Goal: Use online tool/utility: Use online tool/utility

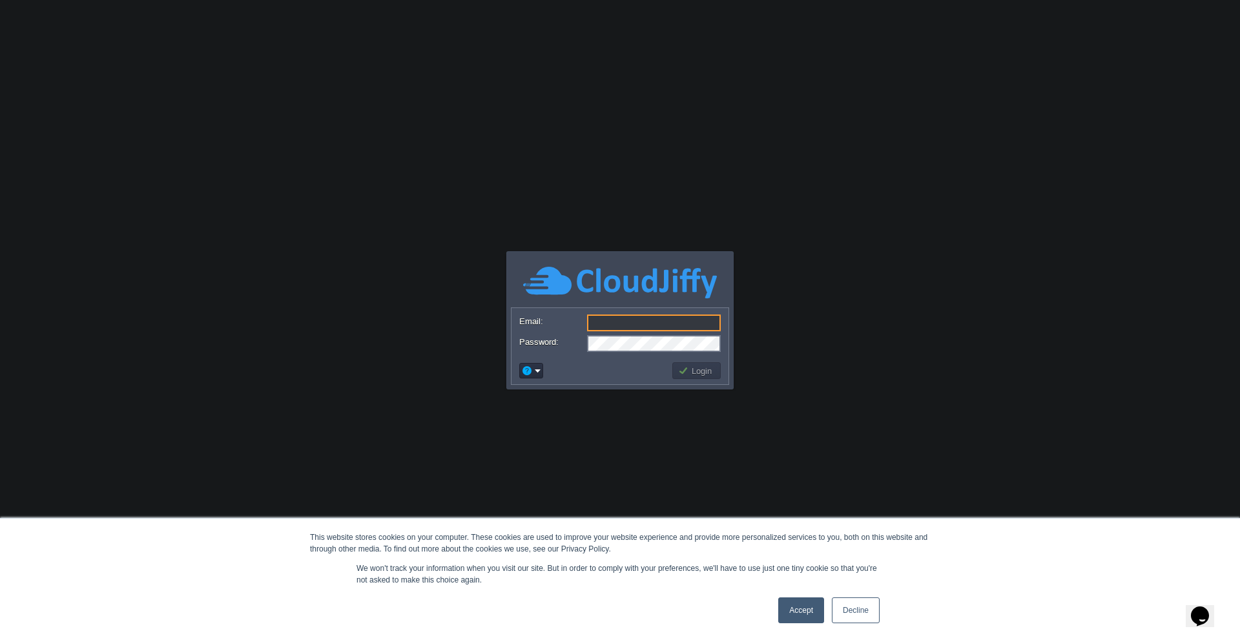
type input "[PERSON_NAME][EMAIL_ADDRESS][DOMAIN_NAME]"
click at [697, 369] on button "Login" at bounding box center [696, 371] width 37 height 12
click at [795, 615] on link "Accept" at bounding box center [801, 610] width 46 height 26
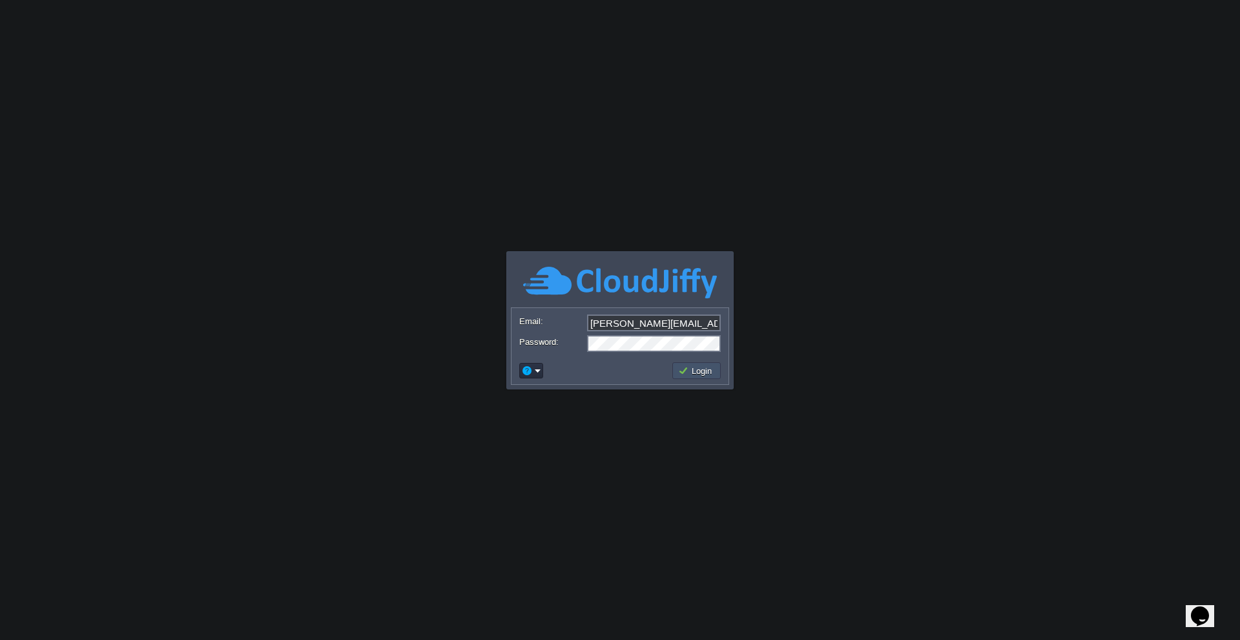
click at [701, 369] on button "Login" at bounding box center [696, 371] width 37 height 12
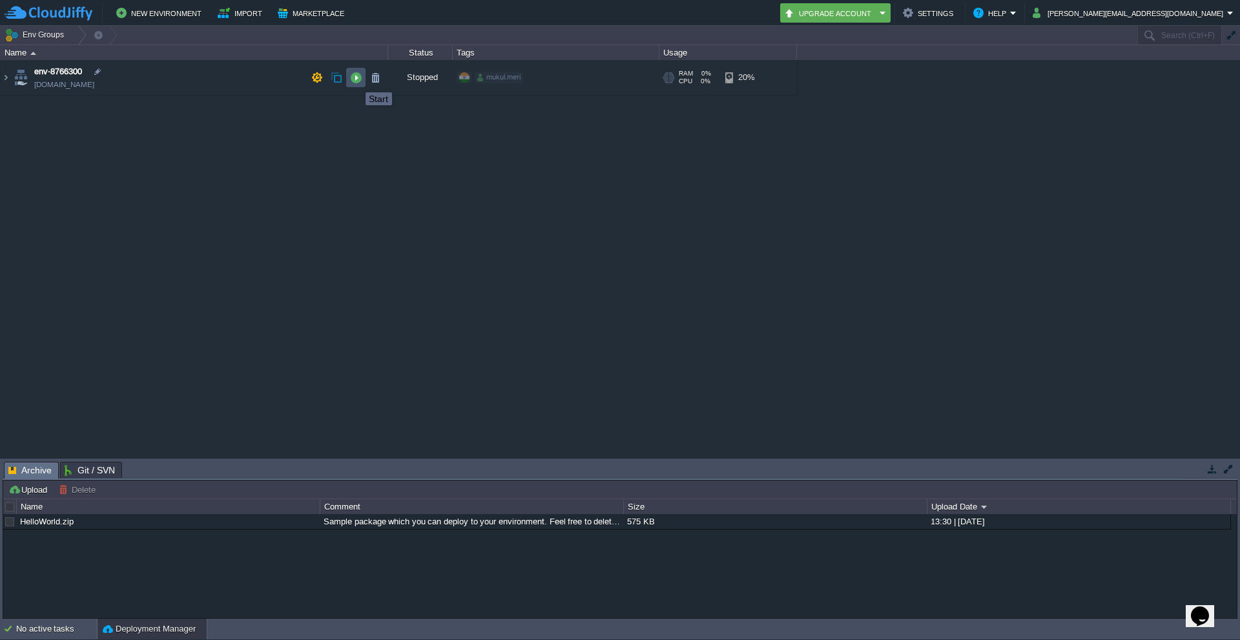
click at [356, 81] on button "button" at bounding box center [356, 78] width 12 height 12
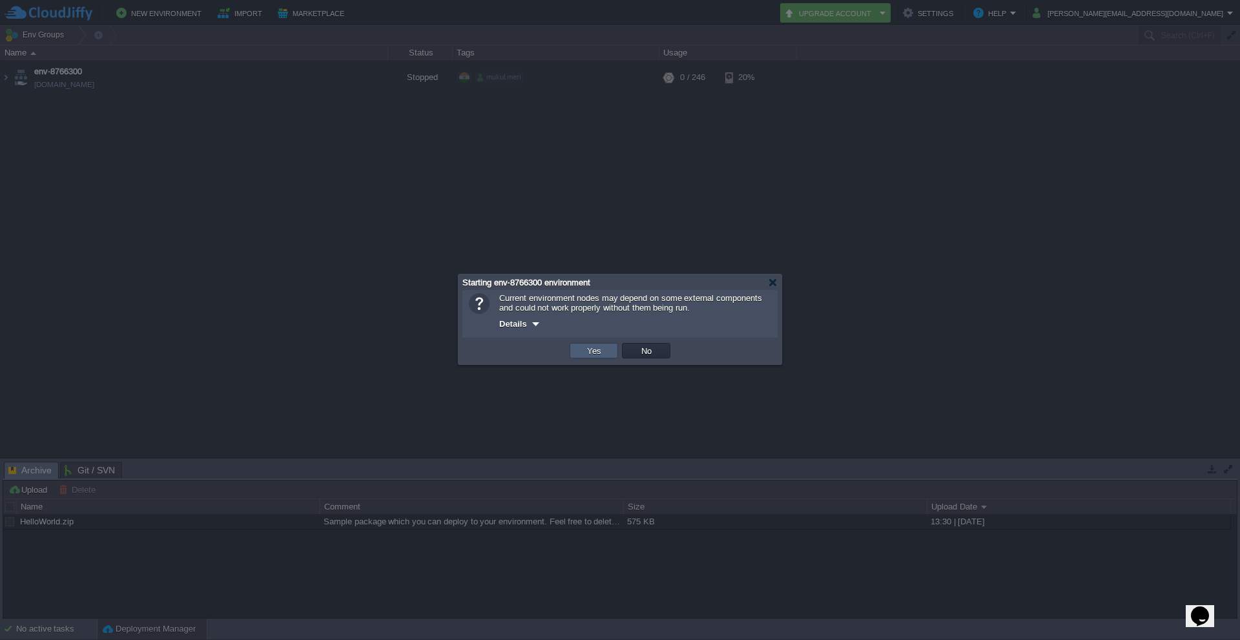
click at [593, 346] on td "Yes" at bounding box center [593, 350] width 48 height 15
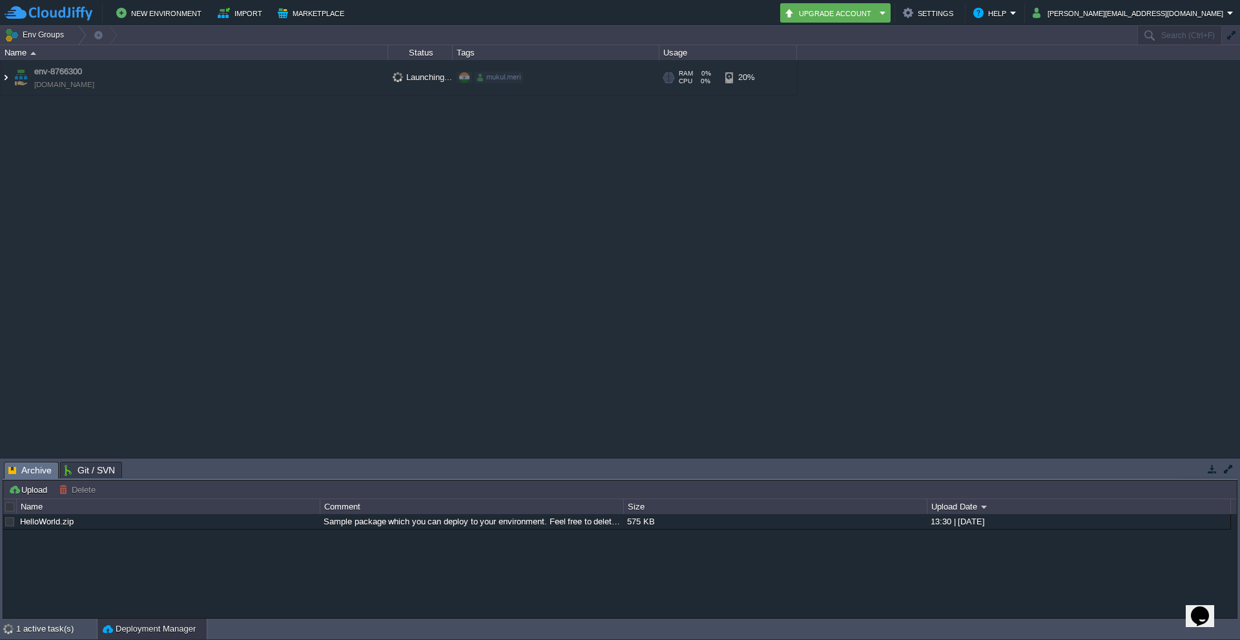
click at [2, 77] on img at bounding box center [6, 77] width 10 height 35
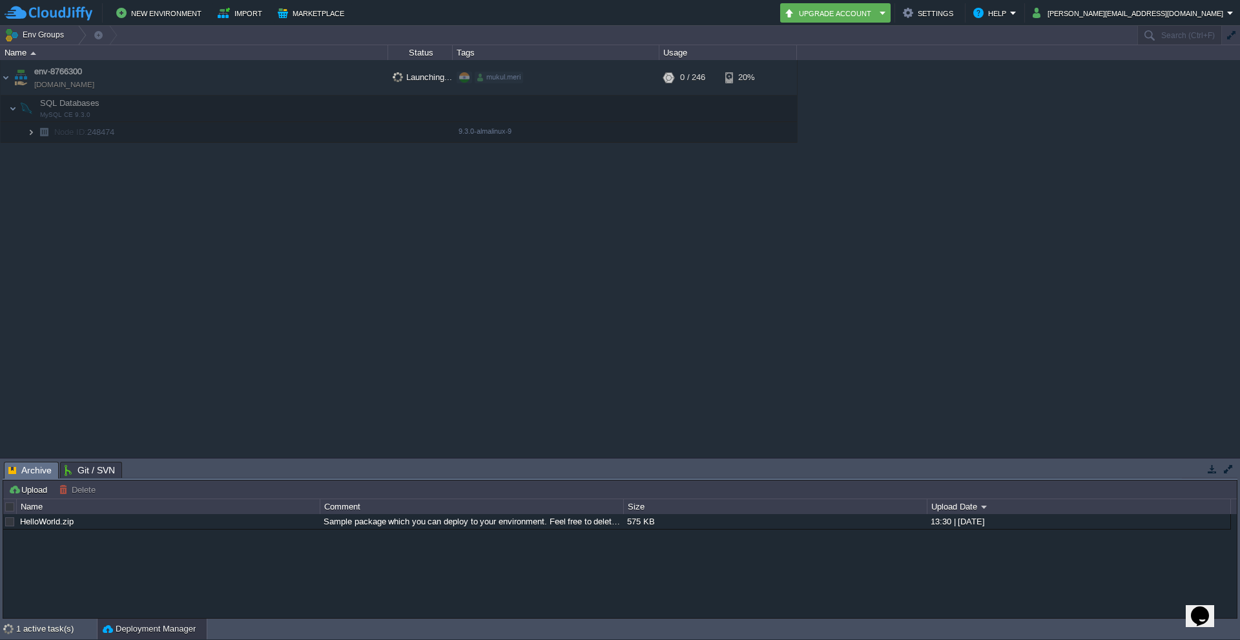
click at [30, 134] on img at bounding box center [31, 132] width 8 height 20
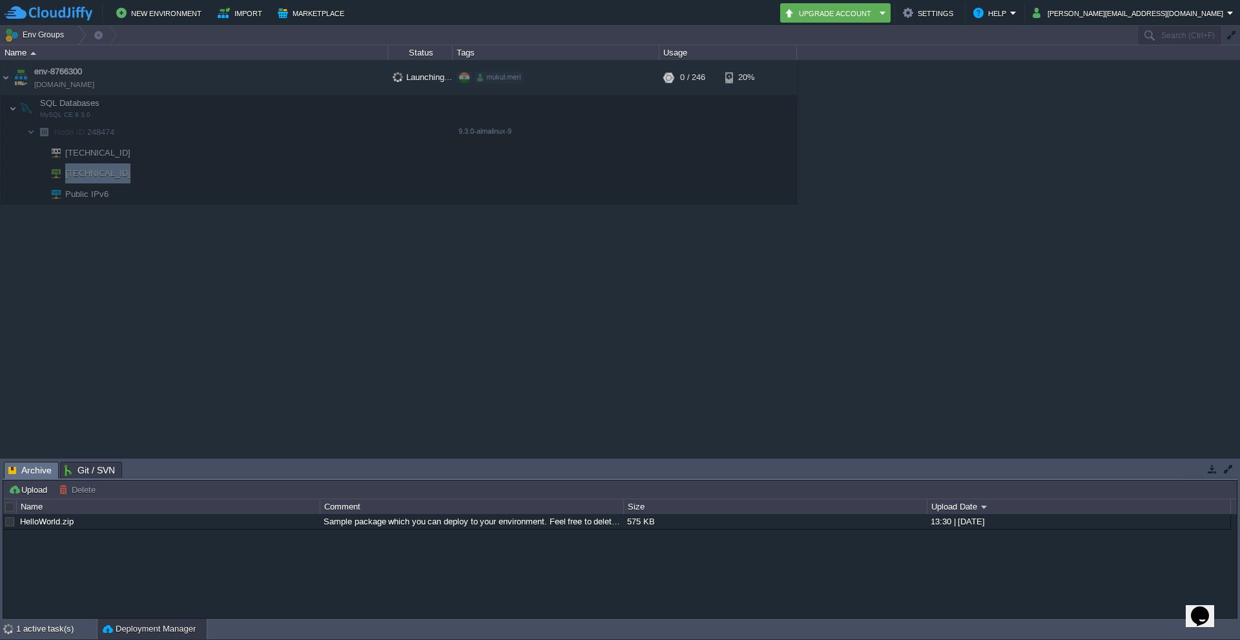
drag, startPoint x: 130, startPoint y: 177, endPoint x: 66, endPoint y: 170, distance: 63.7
click at [66, 170] on td "[TECHNICAL_ID]" at bounding box center [194, 173] width 387 height 21
copy span "[TECHNICAL_ID]"
click at [132, 171] on div at bounding box center [133, 174] width 12 height 12
